Goal: Task Accomplishment & Management: Complete application form

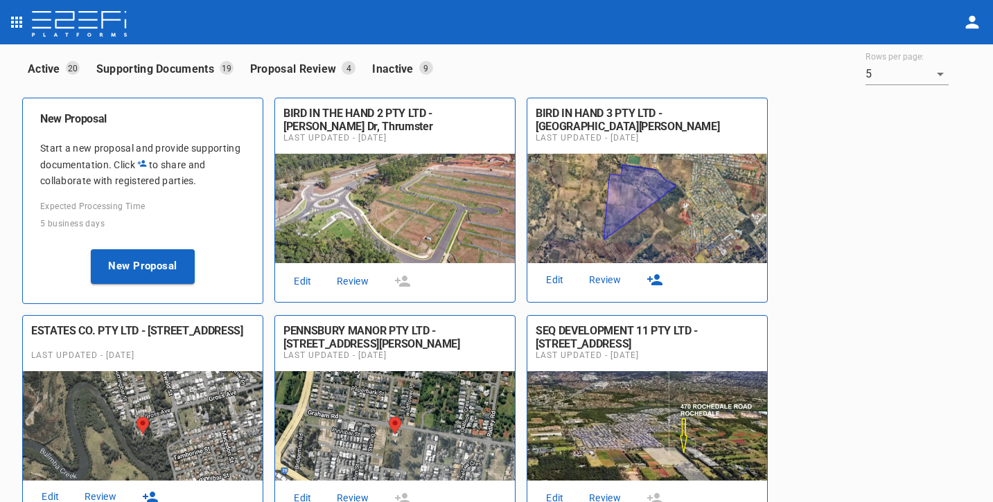
scroll to position [12, 0]
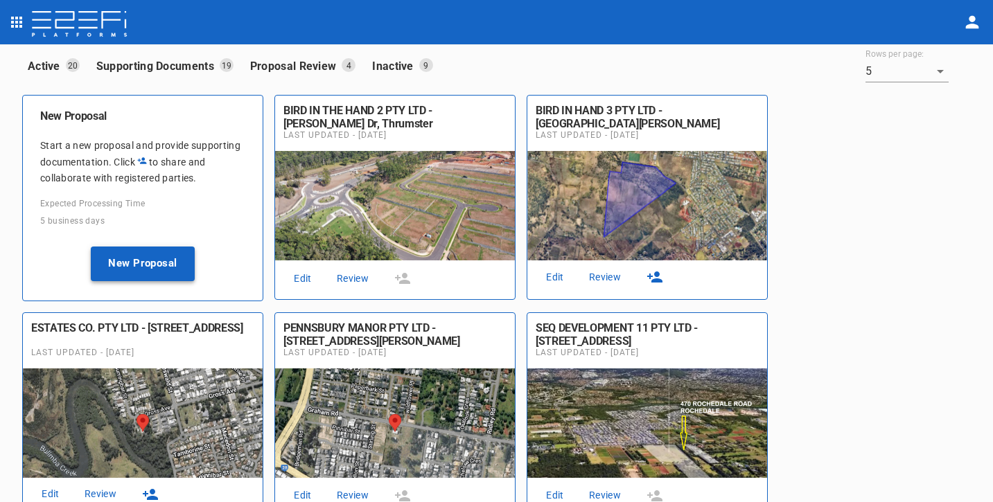
click at [119, 261] on button "New Proposal" at bounding box center [143, 264] width 104 height 35
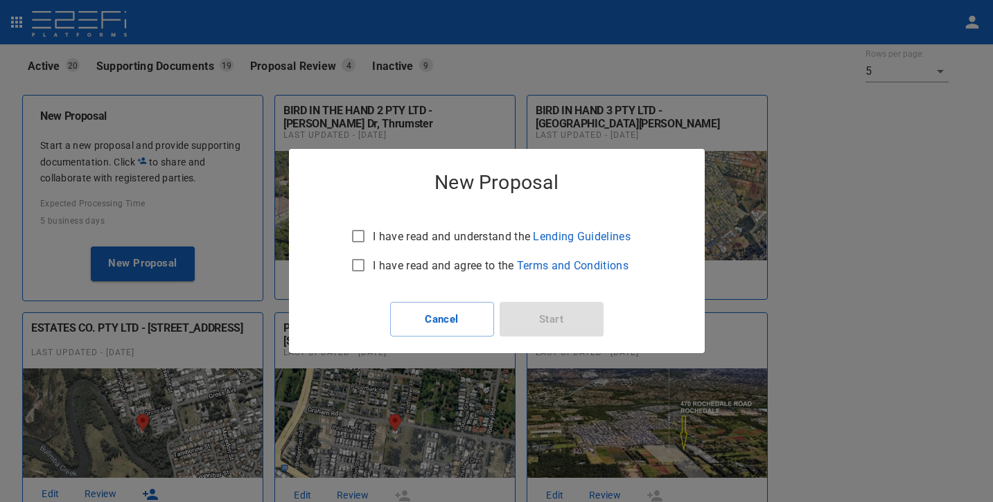
click at [430, 235] on p "I have read and understand the Lending Guidelines" at bounding box center [502, 237] width 258 height 16
click at [373, 235] on input "I have read and understand the Lending Guidelines" at bounding box center [358, 236] width 29 height 29
checkbox input "true"
click at [422, 266] on p "I have read and agree to the Terms and Conditions" at bounding box center [501, 266] width 256 height 16
click at [373, 266] on input "I have read and agree to the Terms and Conditions" at bounding box center [358, 265] width 29 height 29
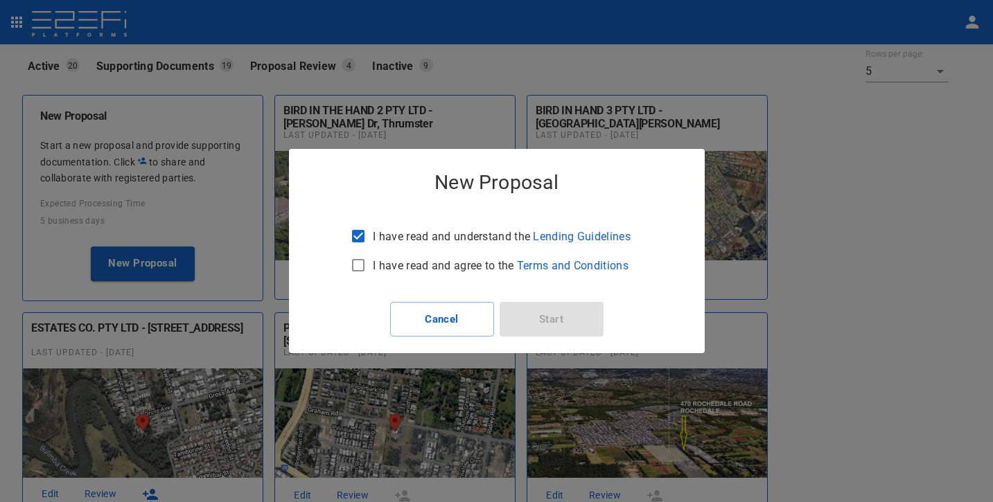
checkbox input "true"
click at [532, 317] on button "Start" at bounding box center [552, 319] width 104 height 35
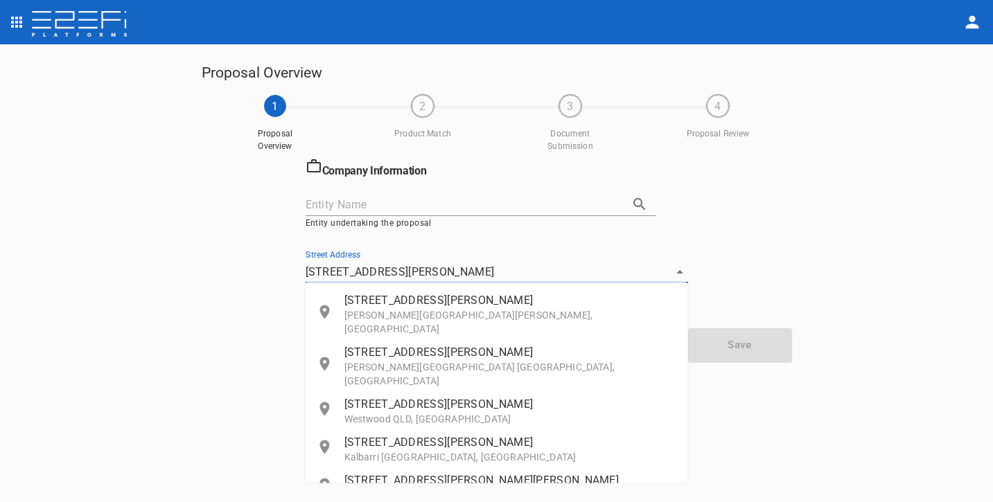
click at [482, 303] on p "[STREET_ADDRESS][PERSON_NAME]" at bounding box center [510, 300] width 333 height 16
type input "[STREET_ADDRESS][PERSON_NAME][PERSON_NAME][PERSON_NAME]"
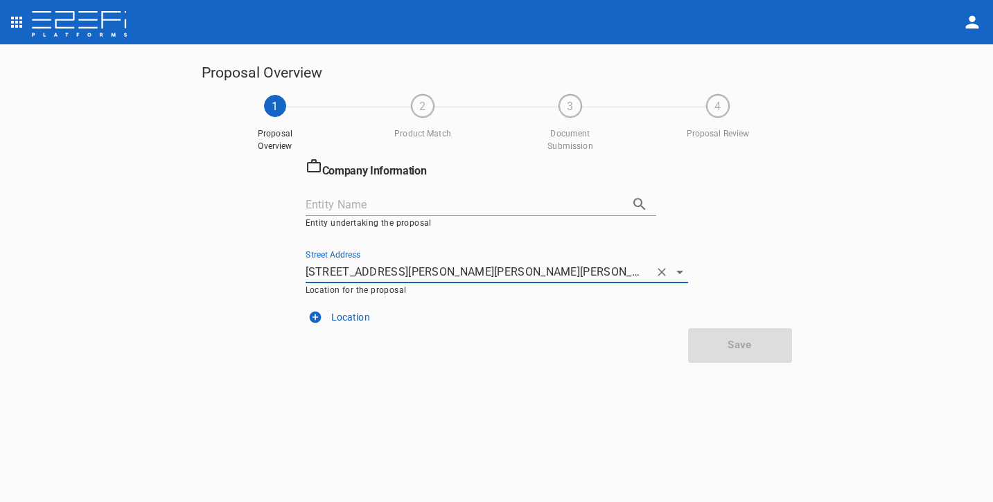
click at [63, 23] on img at bounding box center [79, 25] width 98 height 28
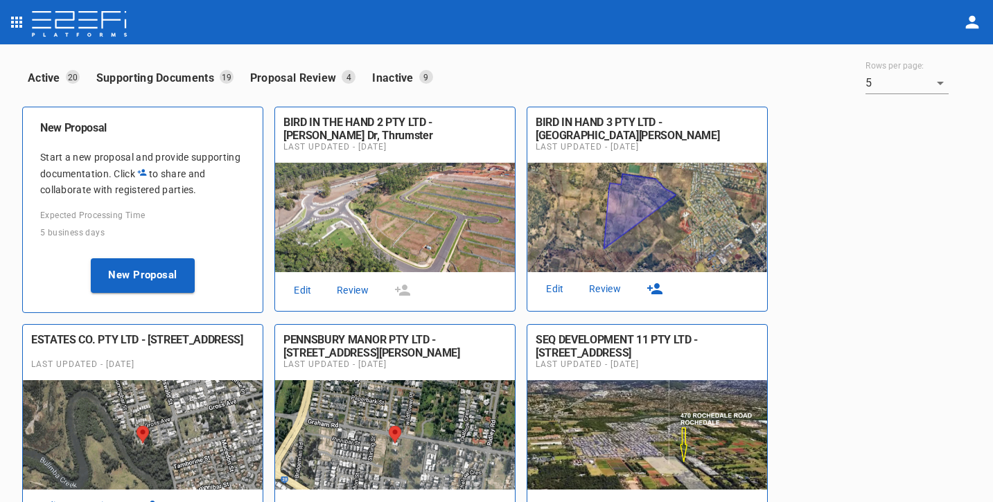
click at [22, 25] on icon "open drawer" at bounding box center [16, 22] width 11 height 11
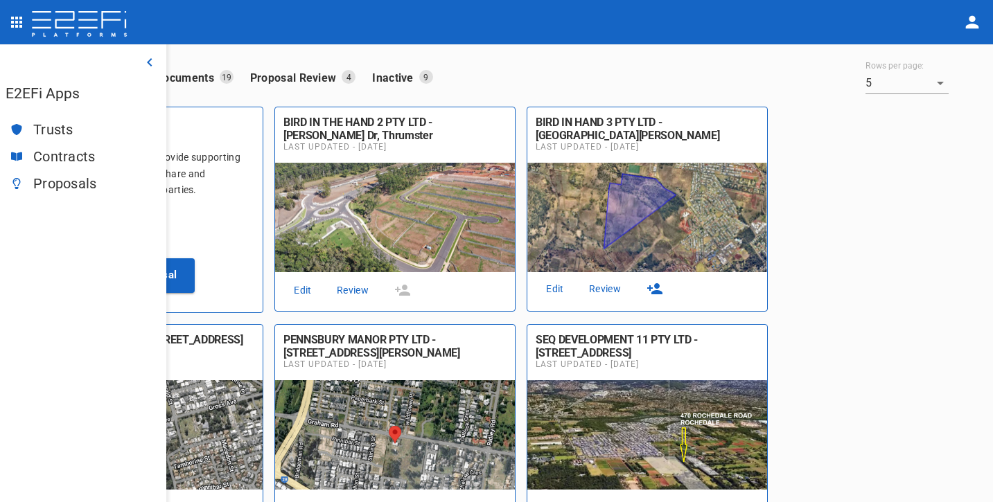
click at [55, 154] on span "Contracts" at bounding box center [94, 157] width 122 height 16
